Goal: Understand site structure: Grasp the organization and layout of the website

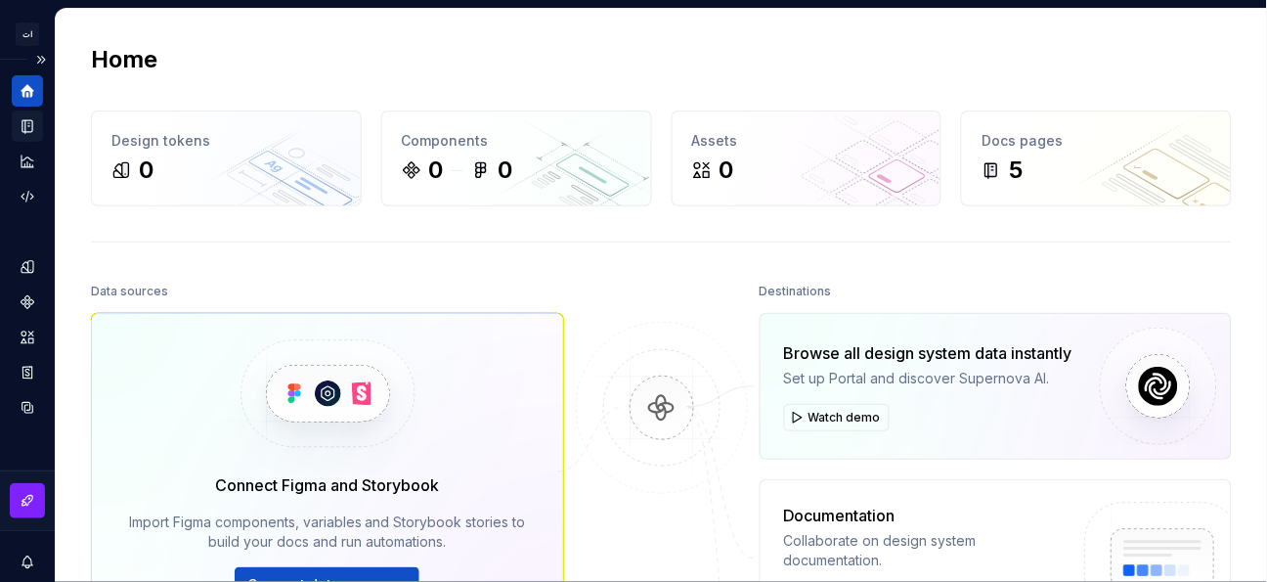
click at [32, 128] on icon "Documentation" at bounding box center [27, 126] width 10 height 13
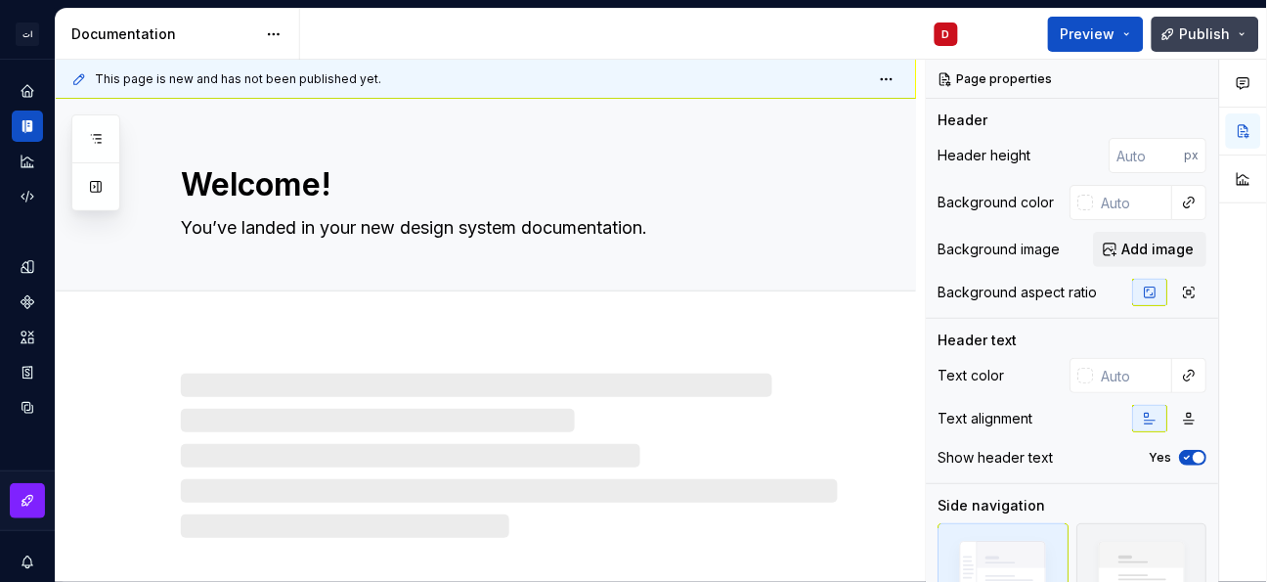
click at [1250, 33] on button "Publish" at bounding box center [1205, 34] width 108 height 35
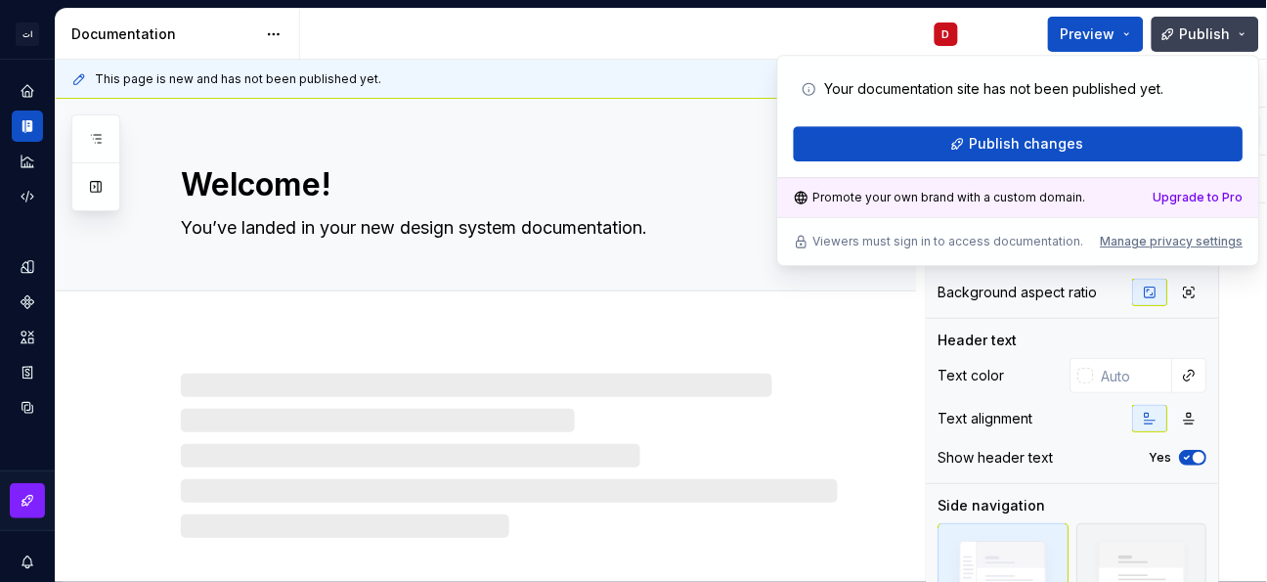
click at [1250, 33] on button "Publish" at bounding box center [1205, 34] width 108 height 35
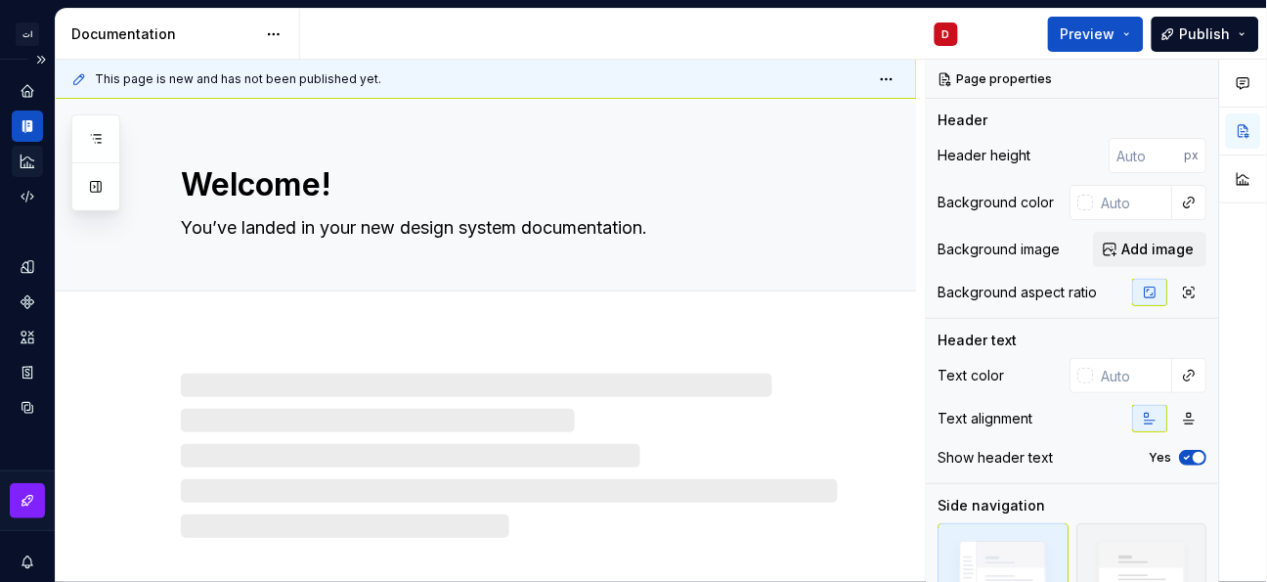
click at [24, 160] on icon "Analytics" at bounding box center [28, 161] width 18 height 18
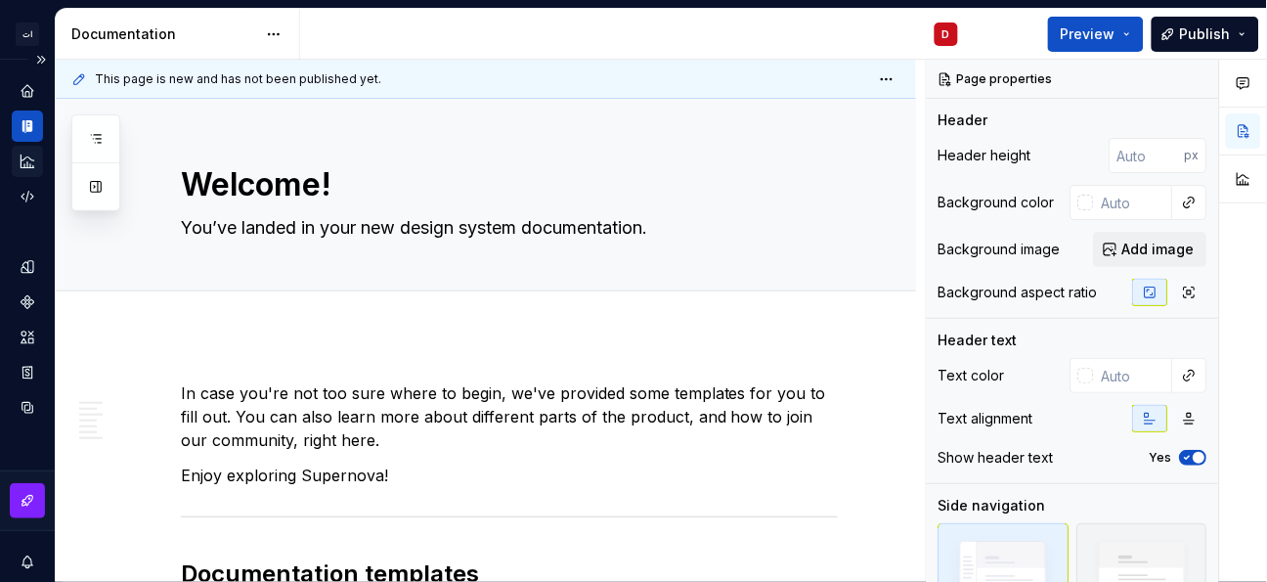
type textarea "*"
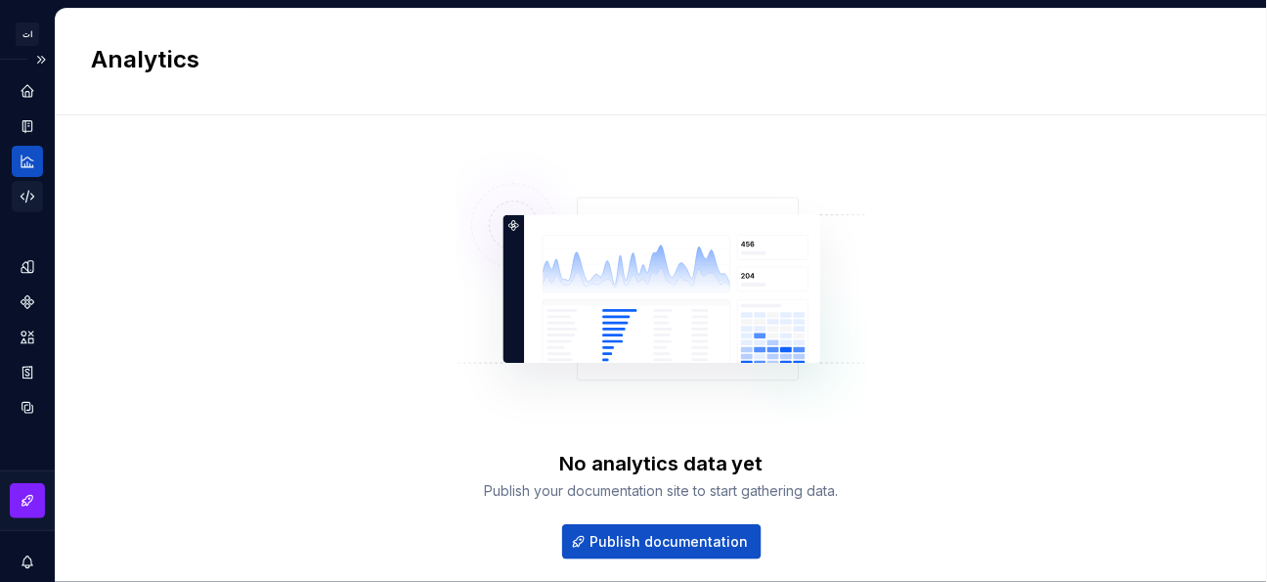
click at [24, 197] on icon "Code automation" at bounding box center [28, 197] width 18 height 18
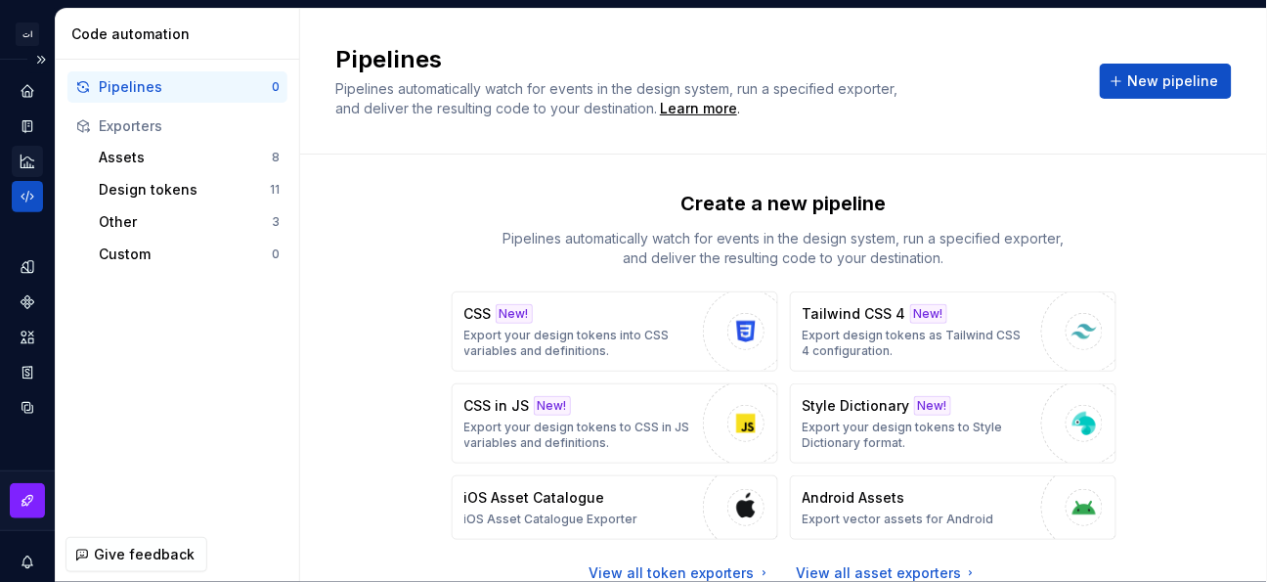
click at [26, 155] on icon "Analytics" at bounding box center [28, 161] width 18 height 18
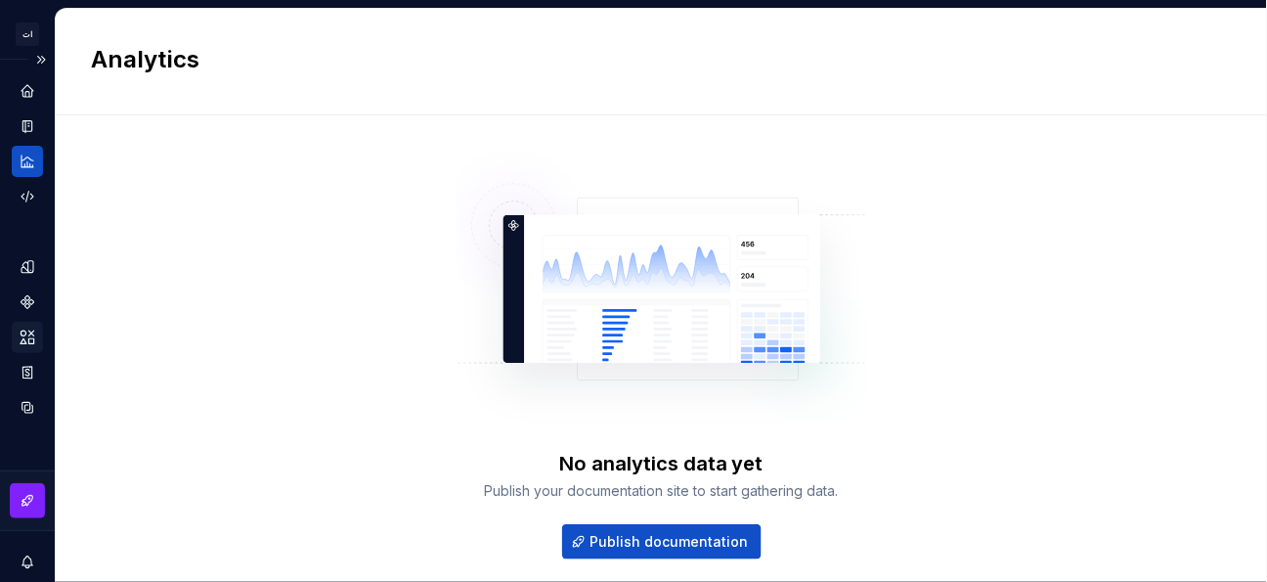
click at [27, 330] on icon "Assets" at bounding box center [28, 337] width 18 height 18
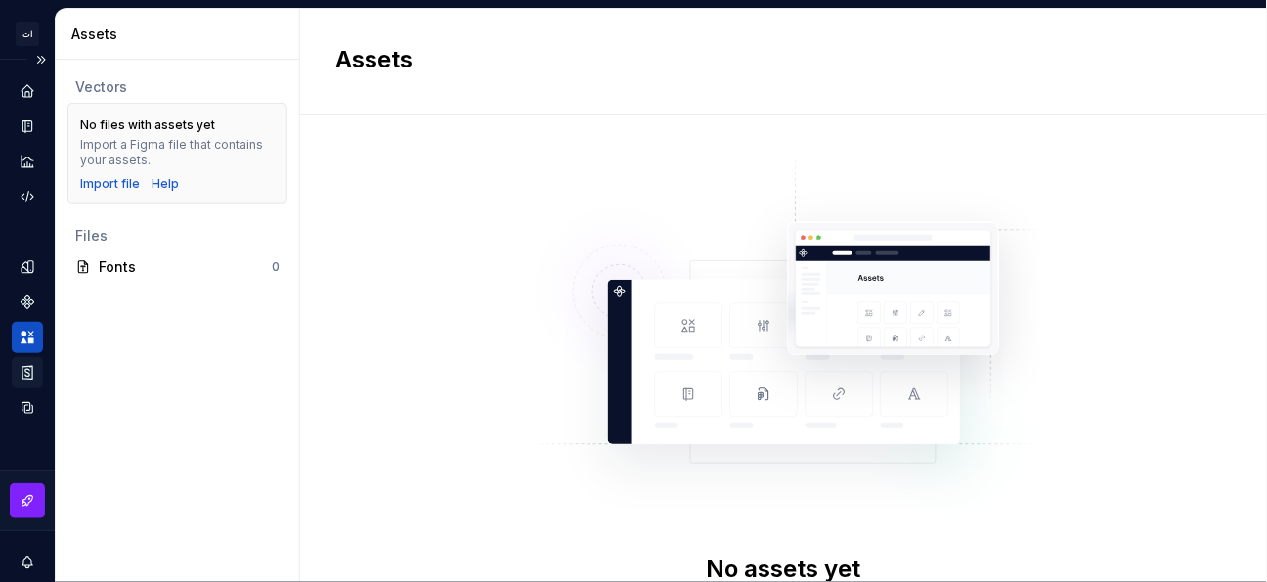
click at [27, 371] on icon "Storybook stories" at bounding box center [28, 373] width 18 height 18
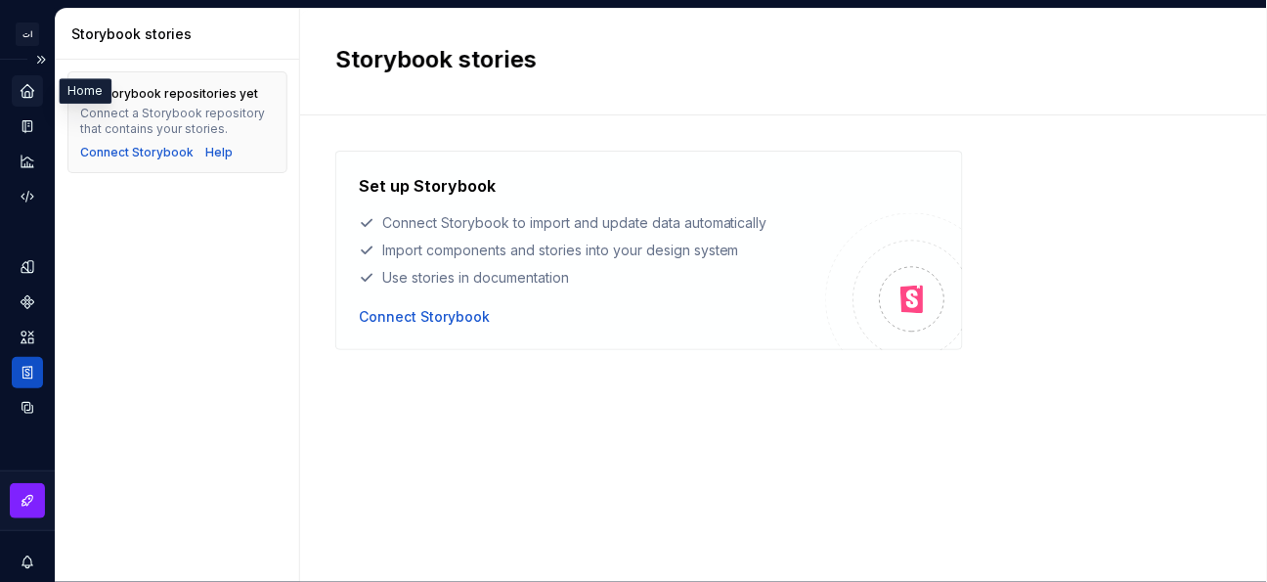
click at [24, 93] on icon "Home" at bounding box center [27, 90] width 13 height 13
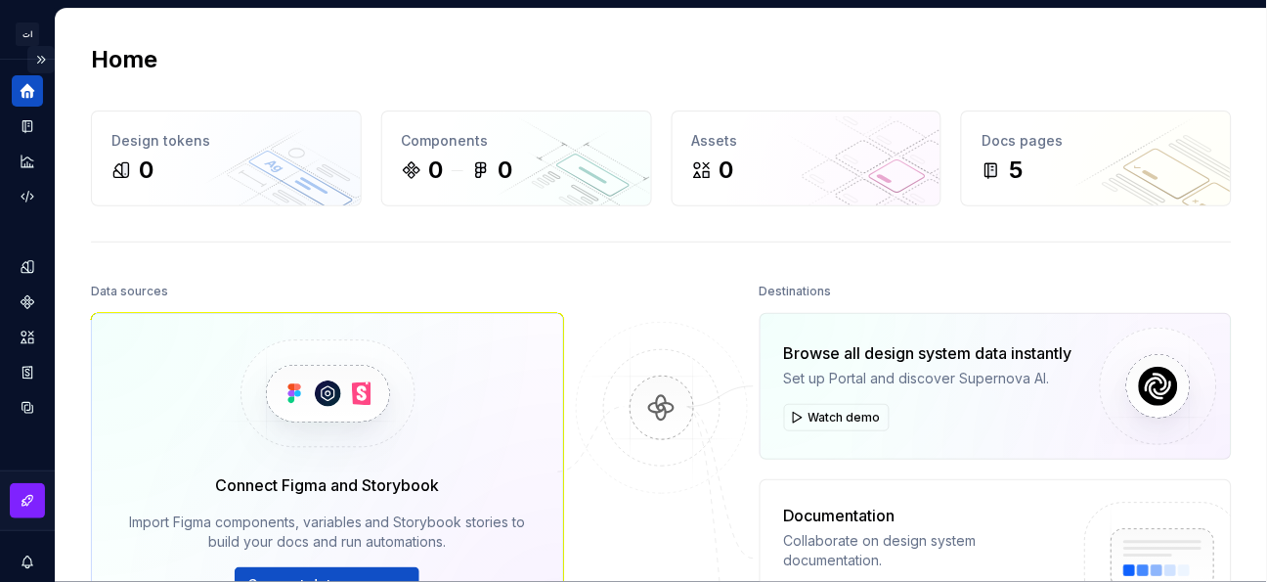
click at [31, 57] on button "Expand sidebar" at bounding box center [40, 59] width 27 height 27
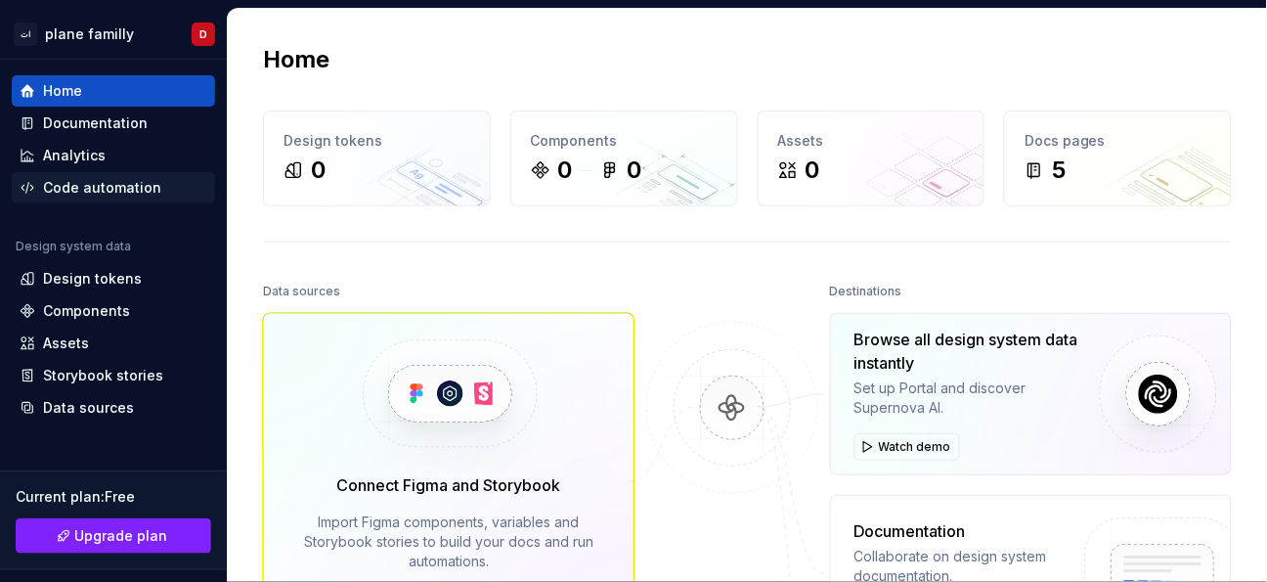
click at [99, 179] on div "Code automation" at bounding box center [102, 188] width 118 height 20
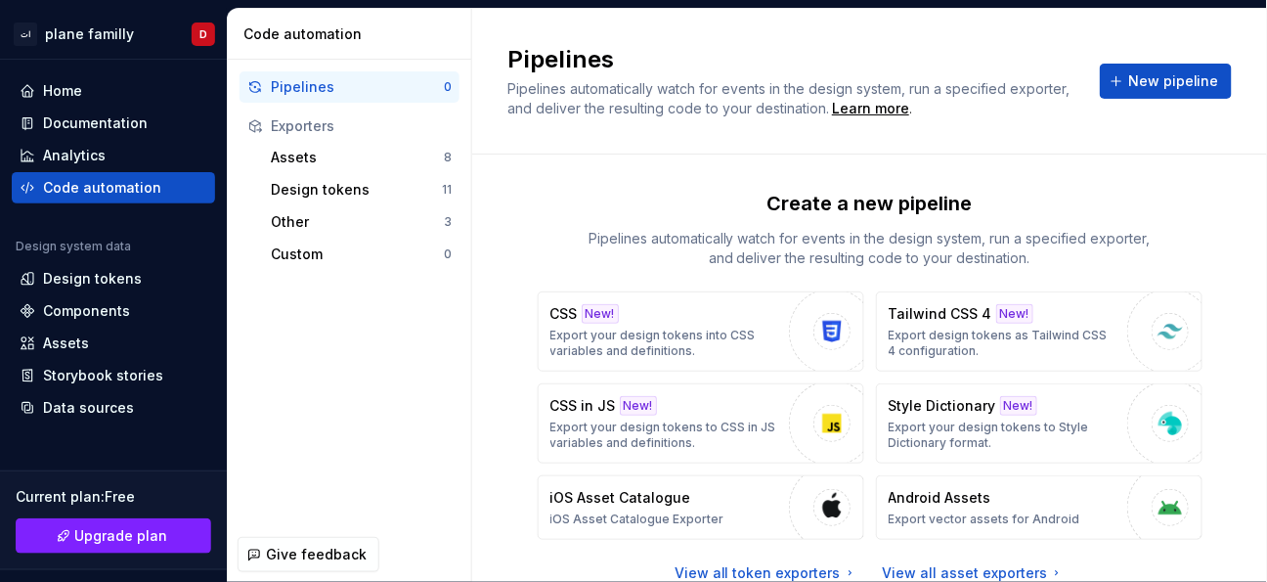
click at [0, 0] on button "Collapse sidebar" at bounding box center [0, 0] width 0 height 0
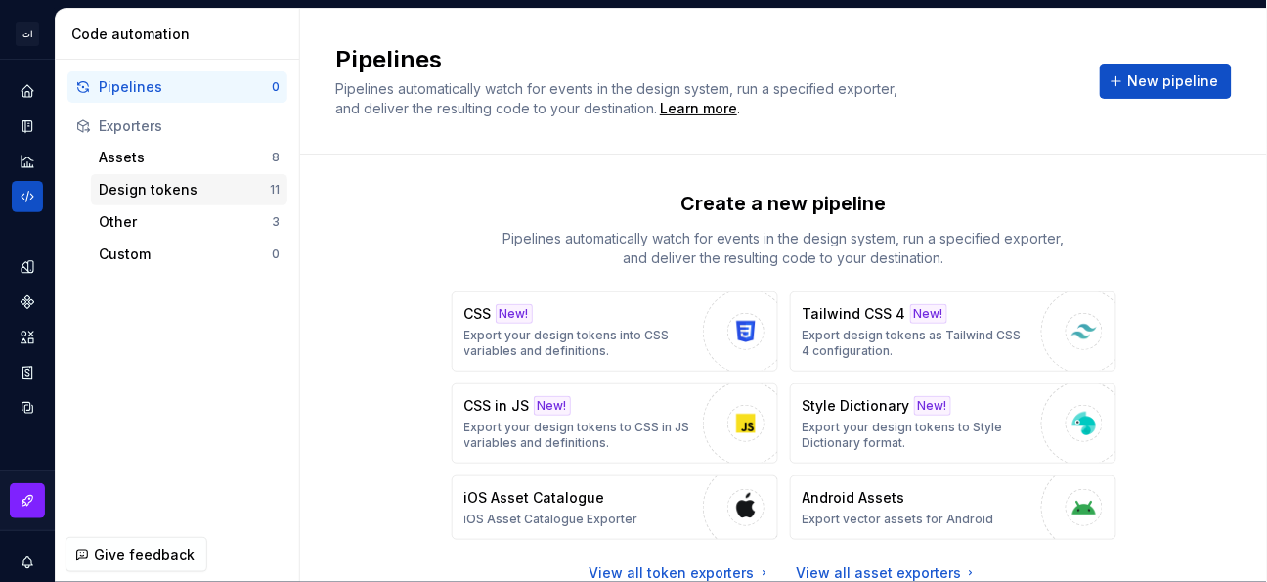
click at [175, 184] on div "Design tokens" at bounding box center [184, 190] width 171 height 20
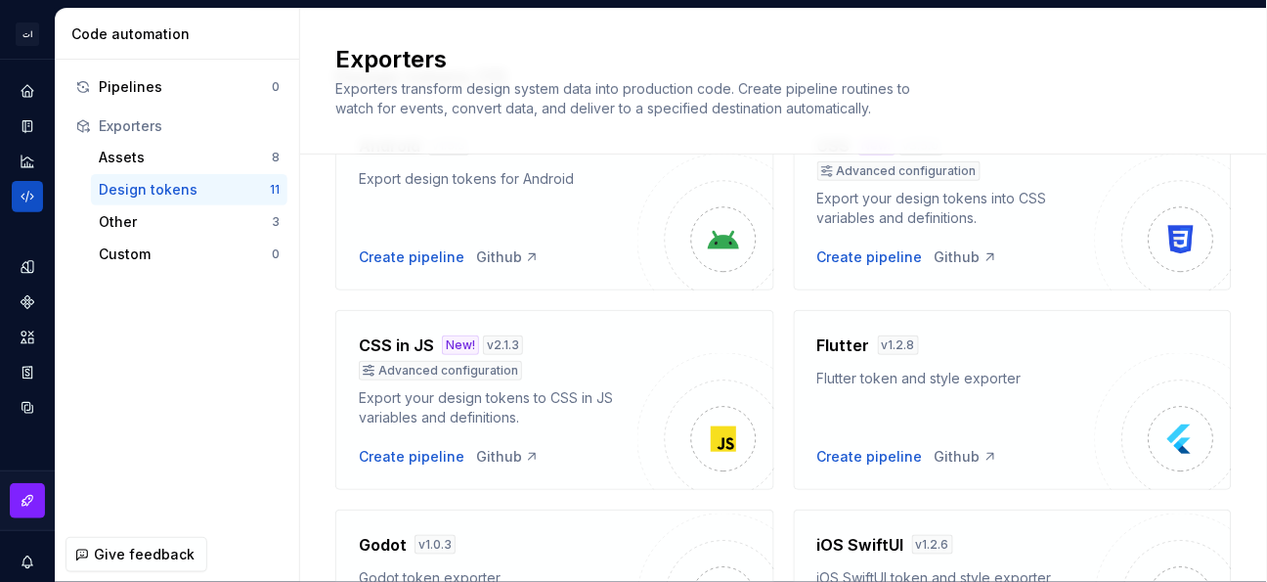
scroll to position [90, 0]
